Goal: Task Accomplishment & Management: Manage account settings

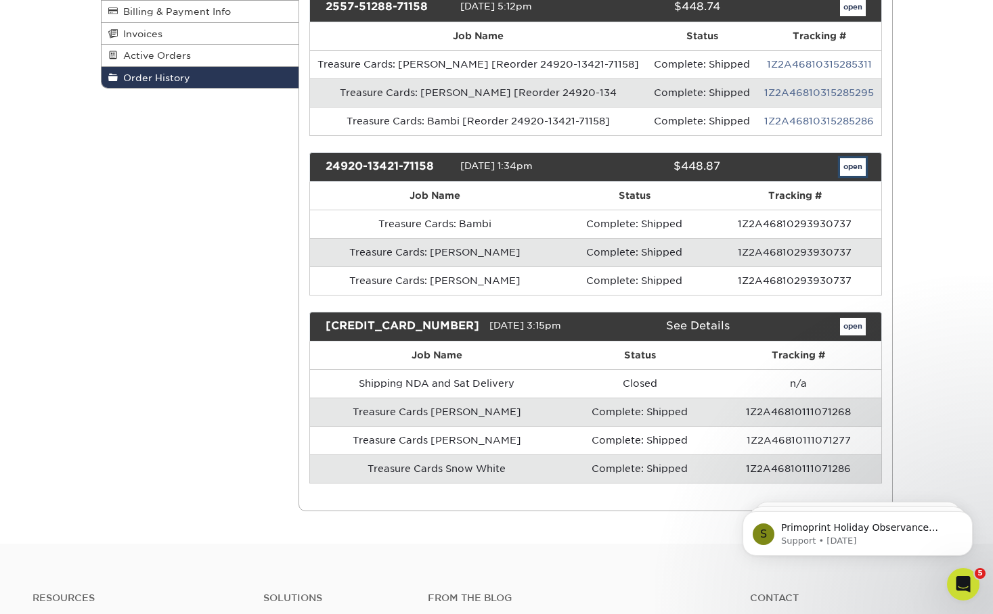
click at [860, 164] on link "open" at bounding box center [853, 167] width 26 height 18
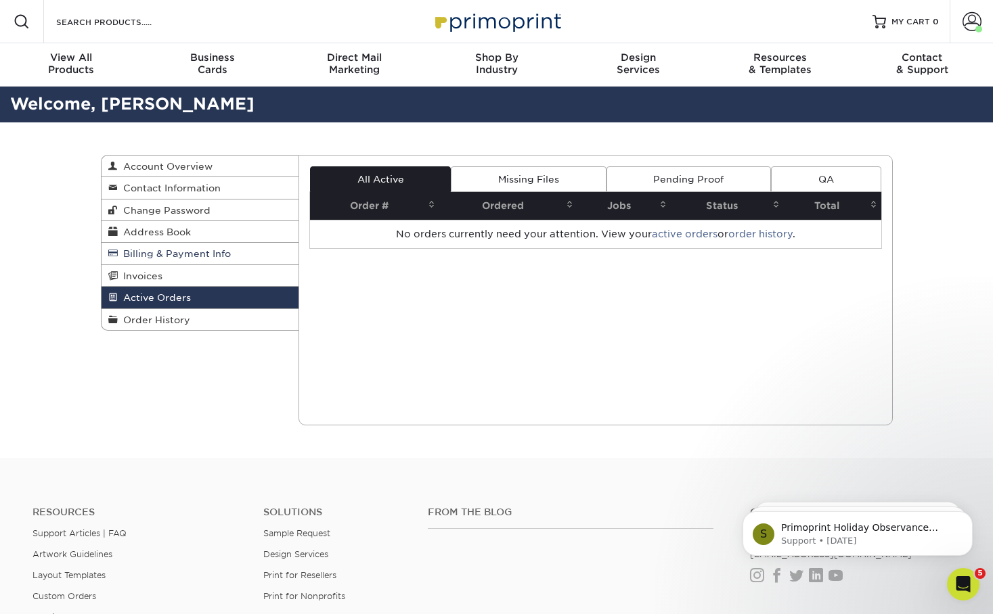
click at [137, 252] on span "Billing & Payment Info" at bounding box center [174, 253] width 113 height 11
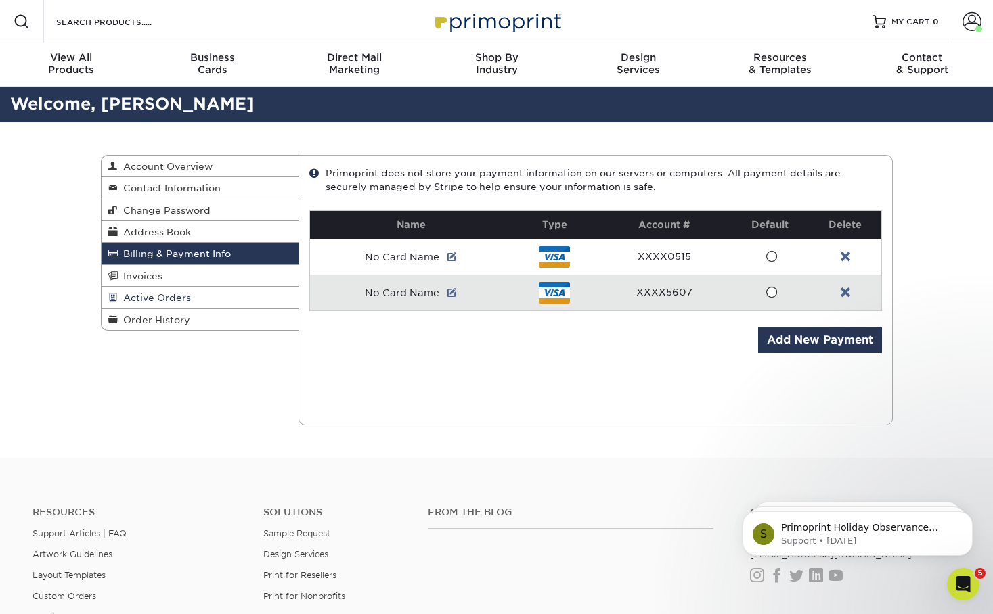
click at [143, 297] on span "Active Orders" at bounding box center [154, 297] width 73 height 11
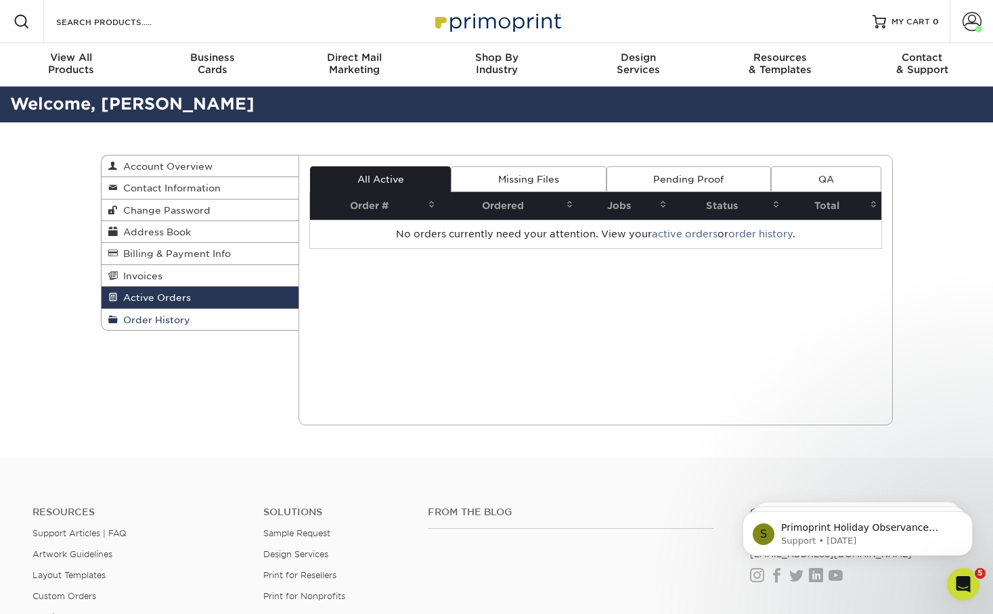
click at [155, 319] on span "Order History" at bounding box center [154, 320] width 72 height 11
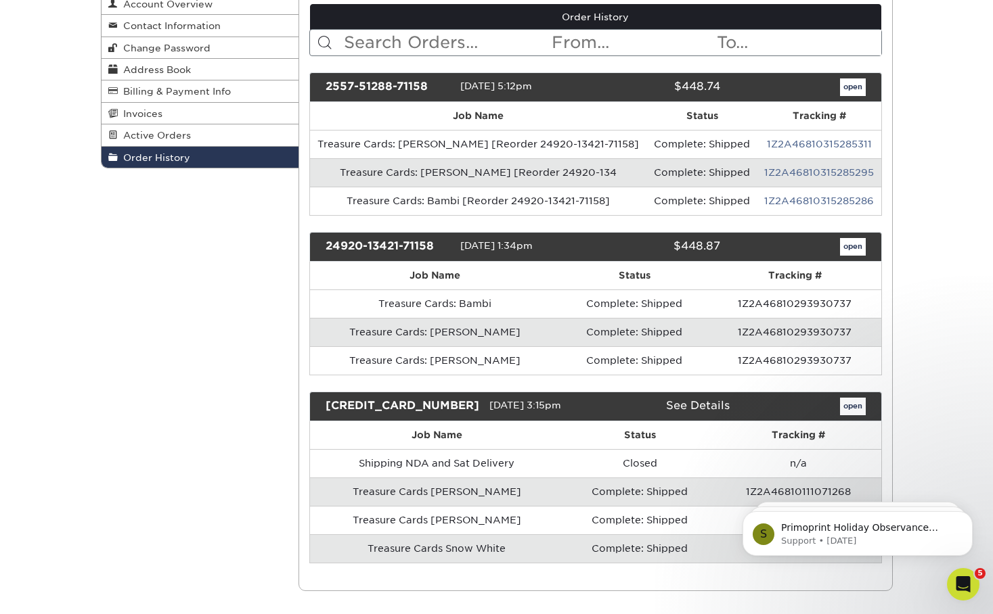
scroll to position [179, 0]
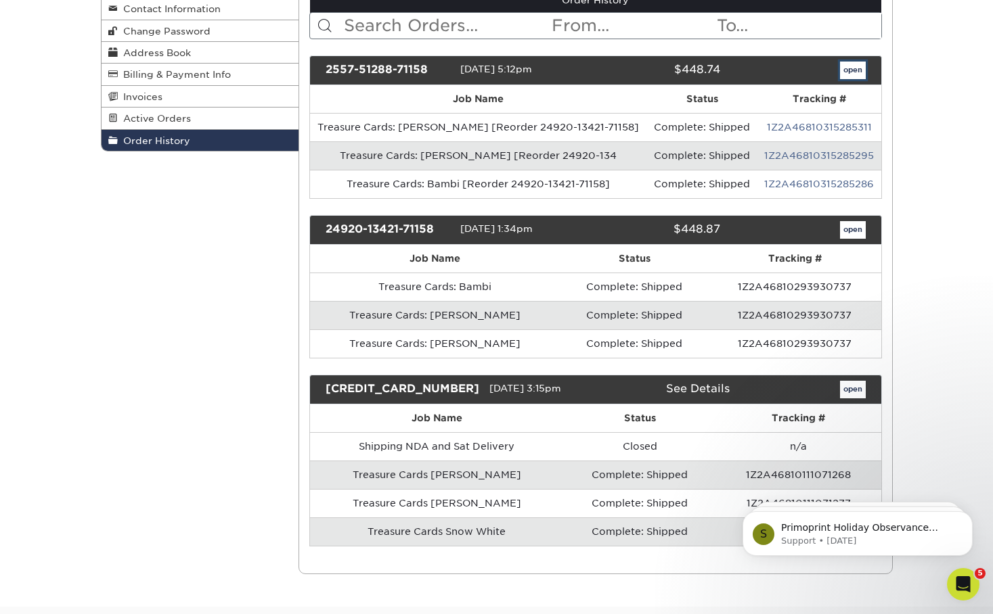
click at [853, 70] on link "open" at bounding box center [853, 71] width 26 height 18
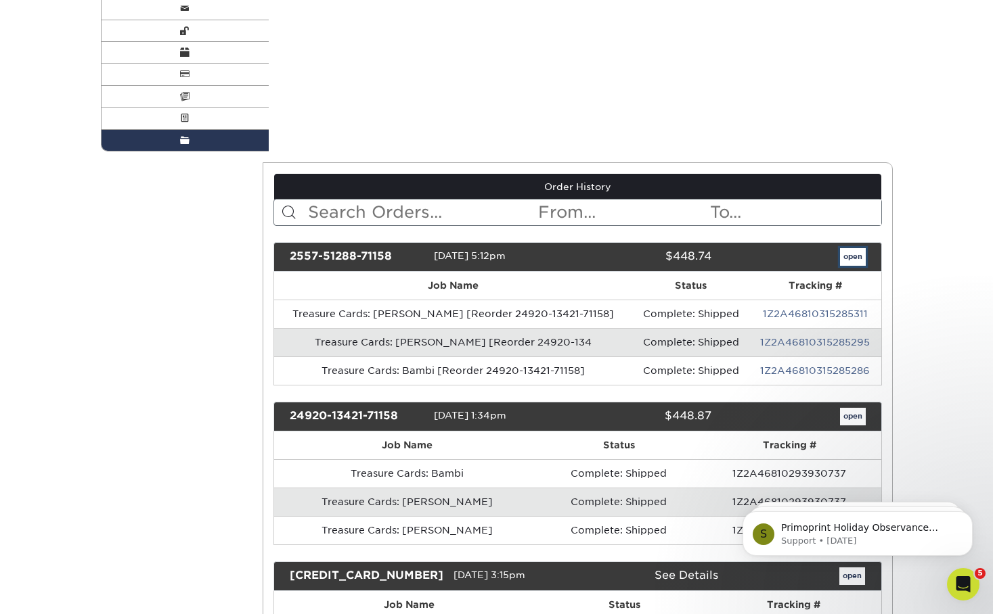
scroll to position [0, 0]
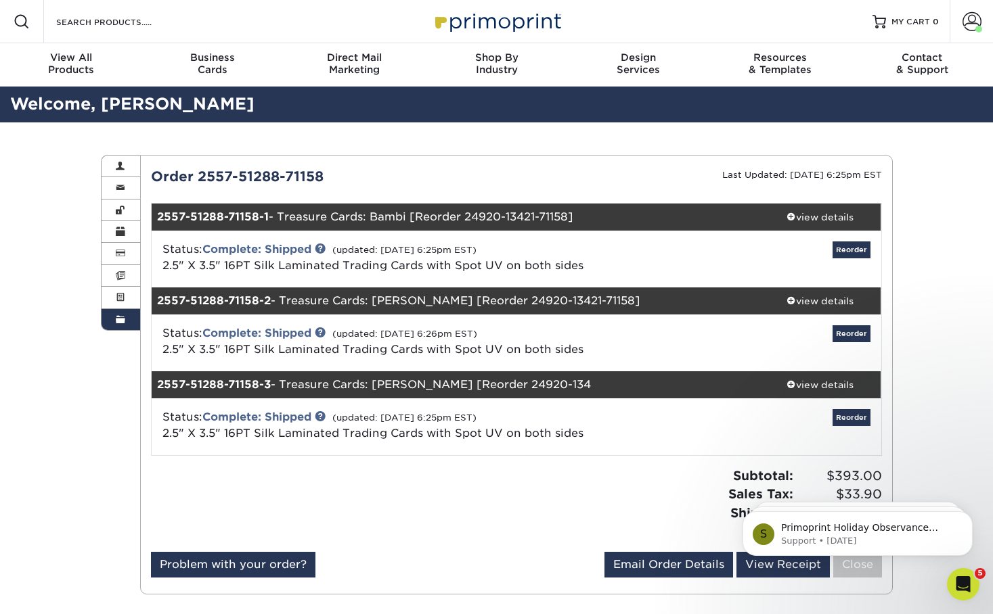
click at [447, 422] on small "(updated: 05/12/2025 6:25pm EST)" at bounding box center [404, 418] width 144 height 10
click at [966, 23] on span at bounding box center [971, 21] width 19 height 19
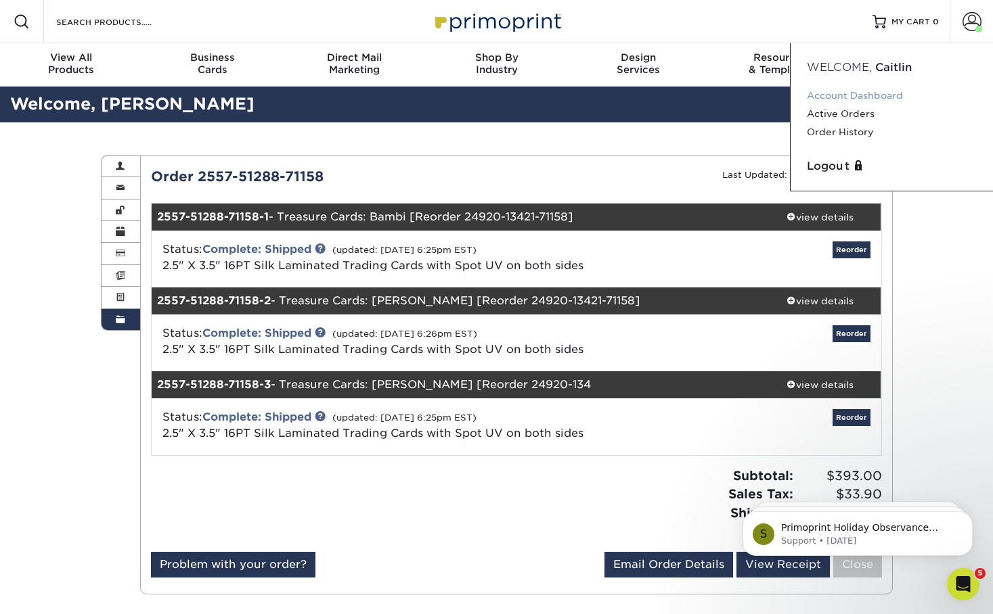
click at [855, 91] on link "Account Dashboard" at bounding box center [892, 96] width 170 height 18
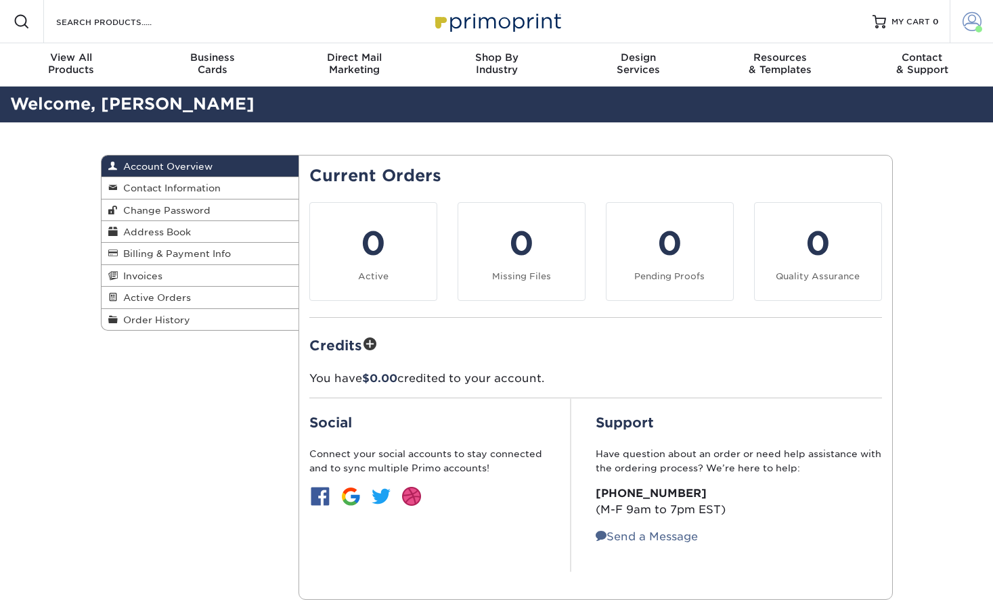
drag, startPoint x: 978, startPoint y: 17, endPoint x: 949, endPoint y: 37, distance: 34.5
click at [978, 17] on span at bounding box center [971, 21] width 19 height 19
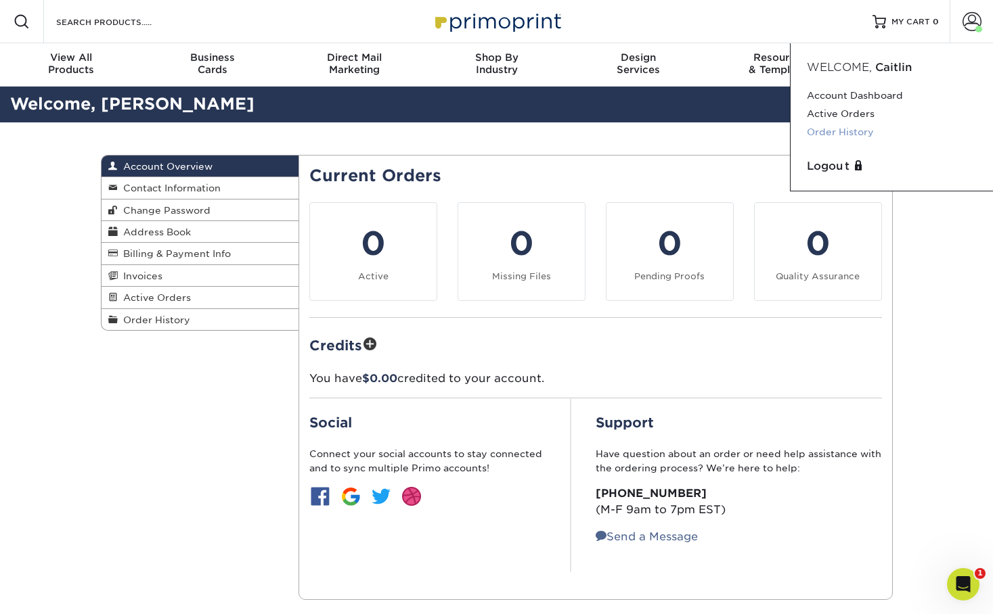
click at [851, 133] on link "Order History" at bounding box center [892, 132] width 170 height 18
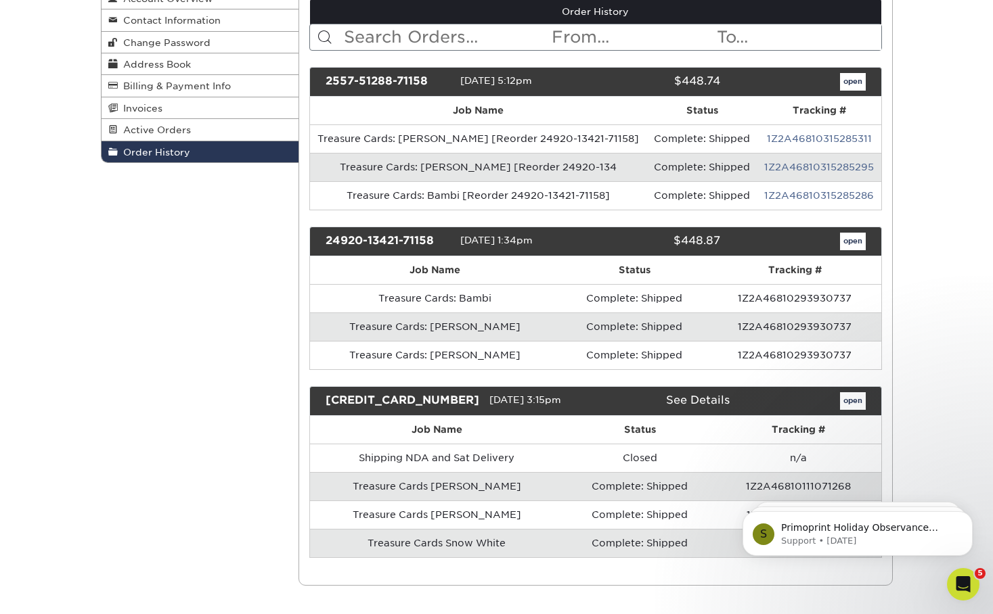
scroll to position [169, 0]
